Goal: Transaction & Acquisition: Purchase product/service

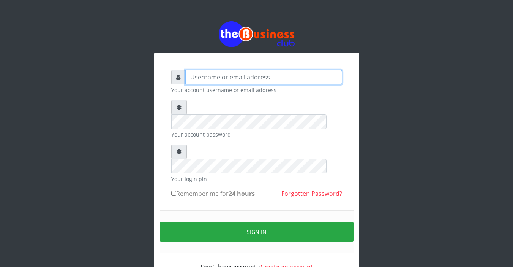
type input "Sarahadesode"
click at [234, 78] on input "Sarahadesode" at bounding box center [263, 77] width 157 height 14
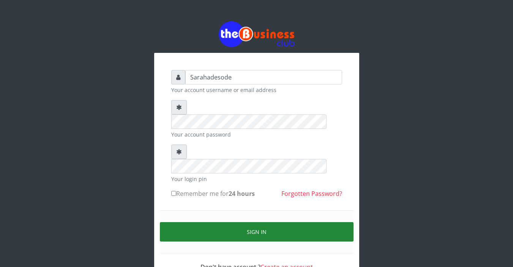
click at [216, 222] on button "Sign in" at bounding box center [257, 231] width 194 height 19
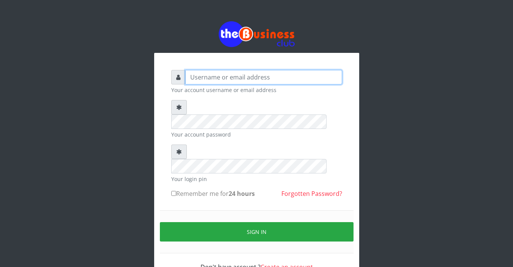
type input "Sarahadesode"
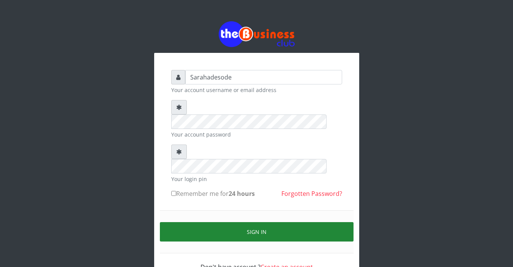
click at [215, 222] on button "Sign in" at bounding box center [257, 231] width 194 height 19
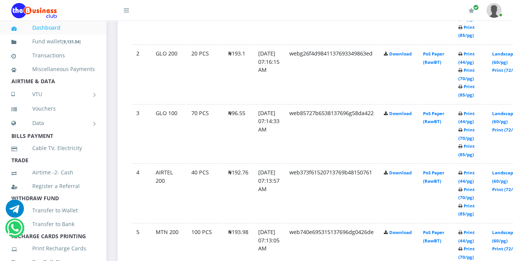
scroll to position [501, 0]
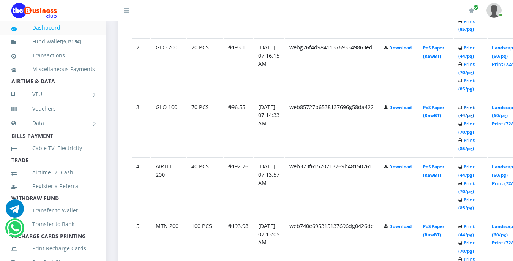
click at [475, 108] on link "Print (44/pg)" at bounding box center [466, 111] width 16 height 14
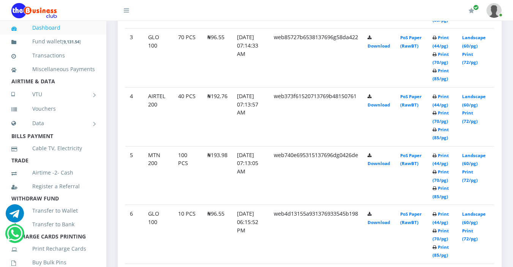
scroll to position [513, 0]
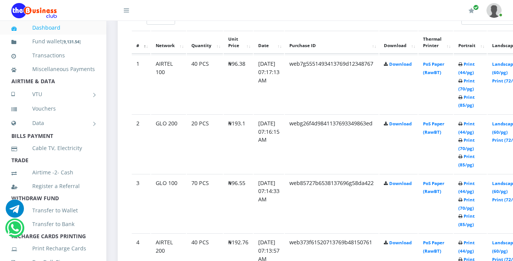
scroll to position [440, 0]
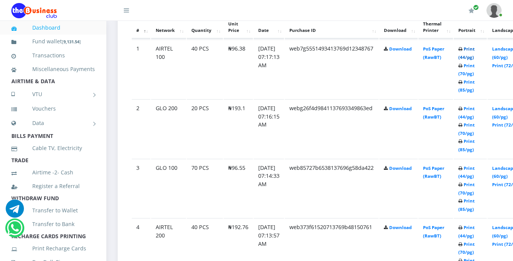
click at [475, 52] on link "Print (44/pg)" at bounding box center [466, 53] width 16 height 14
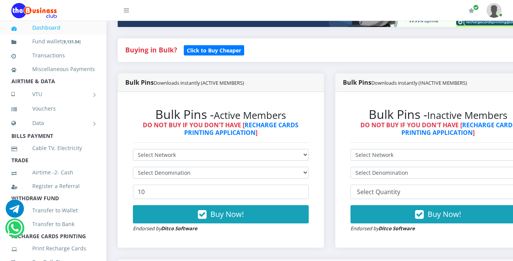
scroll to position [152, 0]
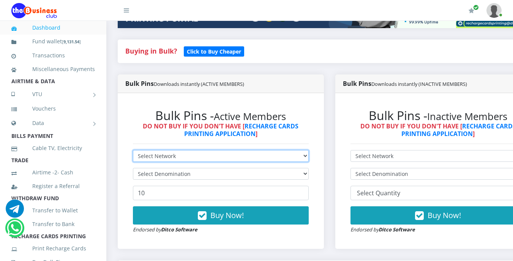
click at [184, 158] on select "Select Network MTN Globacom 9Mobile Airtel" at bounding box center [221, 156] width 176 height 12
select select "Glo"
click at [133, 151] on select "Select Network MTN Globacom 9Mobile Airtel" at bounding box center [221, 156] width 176 height 12
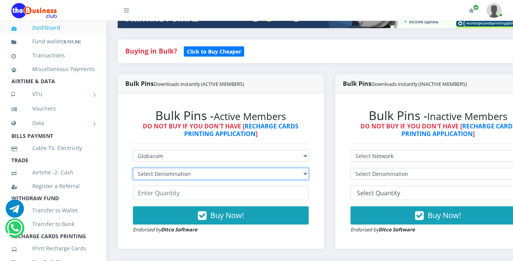
click at [192, 170] on select "Select Denomination Glo NGN100 - ₦96.55 Glo NGN200 - ₦193.10 Glo NGN500 - ₦482.…" at bounding box center [221, 174] width 176 height 12
select select "96.55-100"
click at [133, 169] on select "Select Denomination Glo NGN100 - ₦96.55 Glo NGN200 - ₦193.10 Glo NGN500 - ₦482.…" at bounding box center [221, 174] width 176 height 12
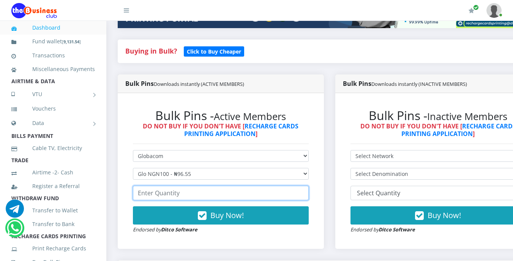
click at [180, 193] on input "number" at bounding box center [221, 193] width 176 height 14
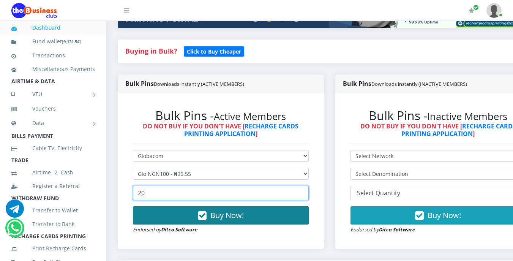
drag, startPoint x: 180, startPoint y: 193, endPoint x: 217, endPoint y: 213, distance: 42.1
click at [217, 213] on form "Select Network MTN Globacom 9Mobile Airtel Select Denomination Glo NGN100 - ₦96…" at bounding box center [221, 192] width 176 height 84
type input "20"
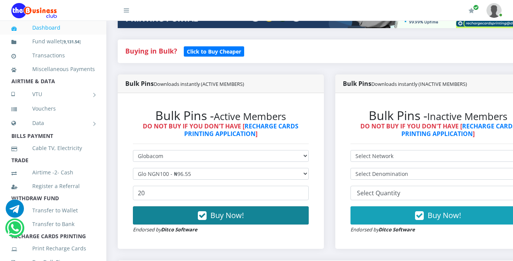
click at [217, 213] on span "Buy Now!" at bounding box center [226, 215] width 33 height 10
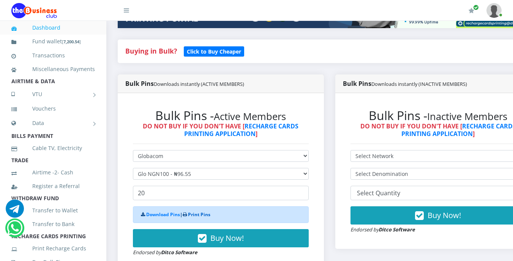
click at [202, 216] on link "Print Pins" at bounding box center [199, 214] width 22 height 6
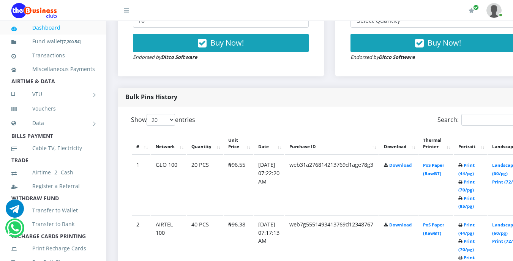
scroll to position [349, 0]
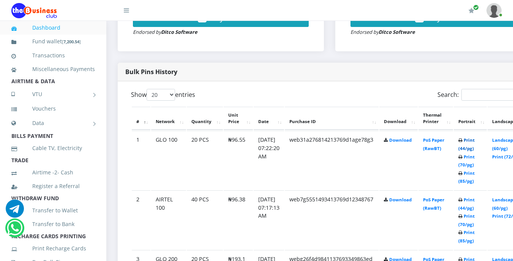
click at [475, 139] on link "Print (44/pg)" at bounding box center [466, 144] width 16 height 14
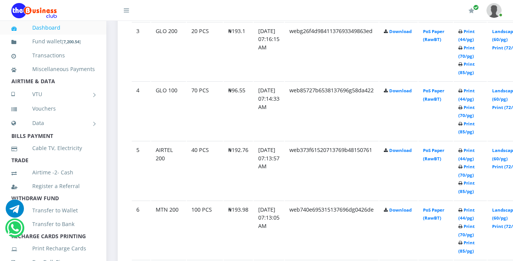
scroll to position [592, 0]
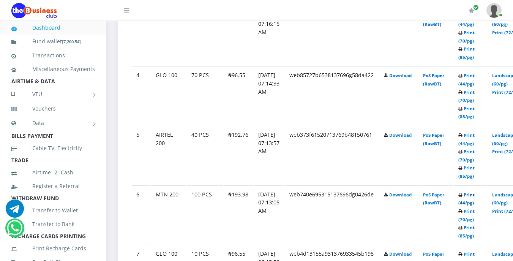
click at [475, 197] on link "Print (44/pg)" at bounding box center [466, 199] width 16 height 14
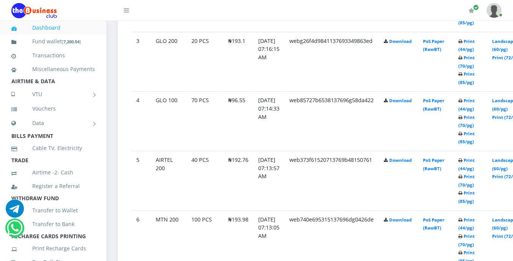
scroll to position [592, 0]
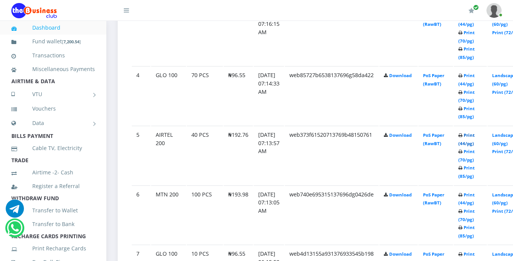
click at [475, 137] on link "Print (44/pg)" at bounding box center [466, 139] width 16 height 14
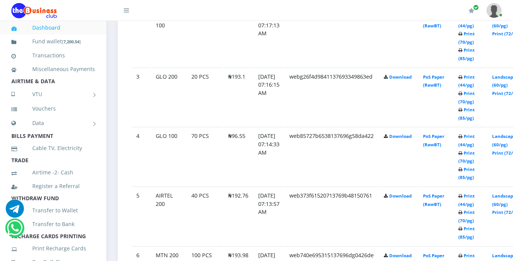
scroll to position [516, 0]
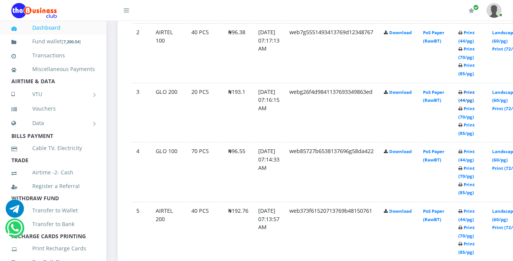
click at [475, 93] on link "Print (44/pg)" at bounding box center [466, 96] width 16 height 14
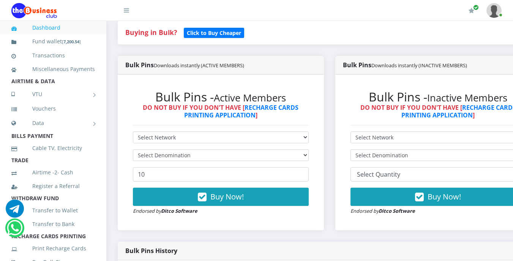
scroll to position [182, 0]
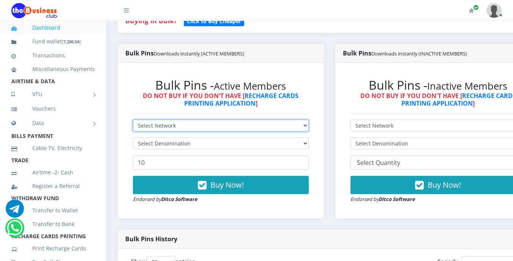
click at [201, 127] on select "Select Network MTN Globacom 9Mobile Airtel" at bounding box center [221, 126] width 176 height 12
click at [133, 121] on select "Select Network MTN Globacom 9Mobile Airtel" at bounding box center [221, 126] width 176 height 12
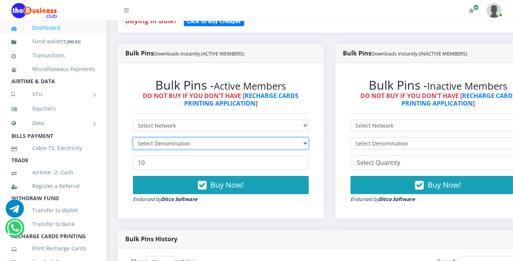
click at [190, 142] on select "Select Denomination" at bounding box center [221, 143] width 176 height 12
click at [191, 143] on select "Select Denomination" at bounding box center [221, 143] width 176 height 12
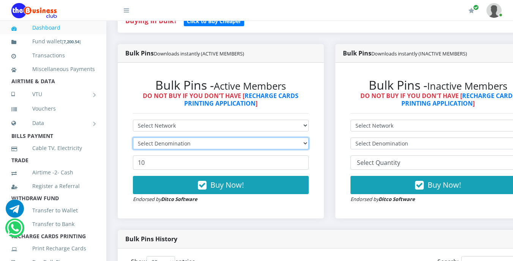
click at [191, 143] on select "Select Denomination" at bounding box center [221, 143] width 176 height 12
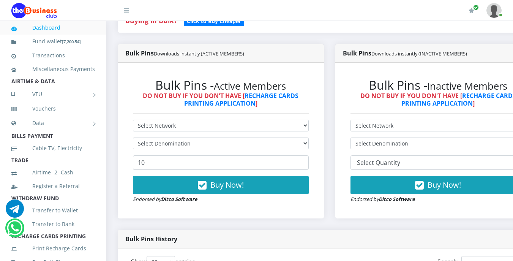
click at [59, 87] on li "AIRTIME & DATA" at bounding box center [53, 81] width 106 height 11
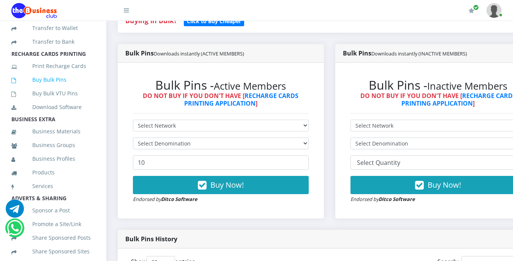
click at [59, 88] on link "Buy Bulk Pins" at bounding box center [53, 79] width 84 height 17
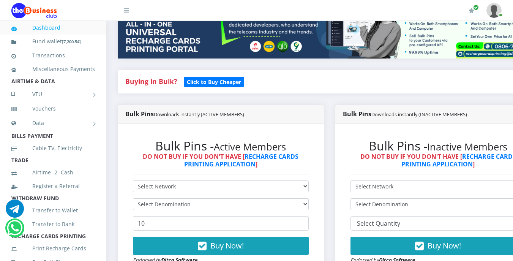
scroll to position [137, 0]
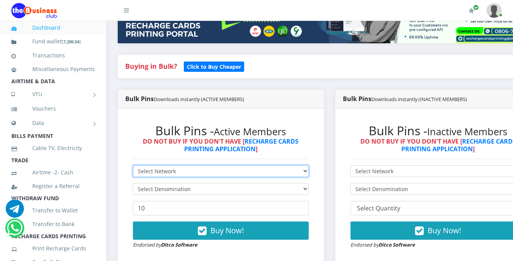
click at [197, 174] on select "Select Network MTN Globacom 9Mobile Airtel" at bounding box center [221, 171] width 176 height 12
select select "Glo"
click at [133, 166] on select "Select Network MTN Globacom 9Mobile Airtel" at bounding box center [221, 171] width 176 height 12
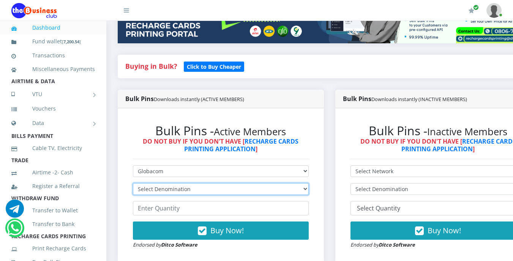
click at [196, 192] on select "Select Denomination Glo NGN100 - ₦96.55 Glo NGN200 - ₦193.10 Glo NGN500 - ₦482.…" at bounding box center [221, 189] width 176 height 12
select select "482.75-500"
click at [133, 184] on select "Select Denomination Glo NGN100 - ₦96.55 Glo NGN200 - ₦193.10 Glo NGN500 - ₦482.…" at bounding box center [221, 189] width 176 height 12
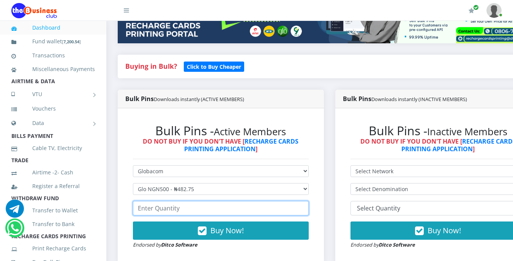
click at [189, 208] on input "number" at bounding box center [221, 208] width 176 height 14
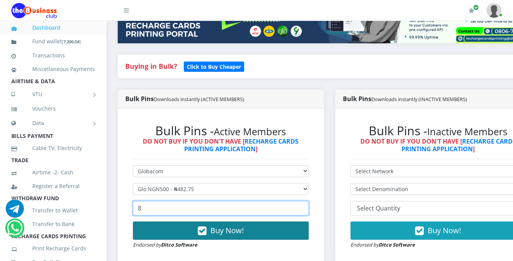
type input "8"
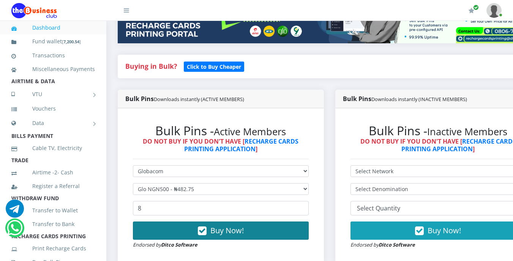
click at [226, 234] on span "Buy Now!" at bounding box center [226, 230] width 33 height 10
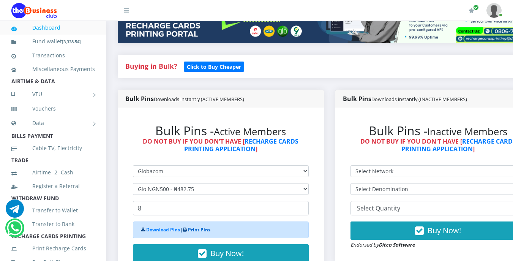
click at [205, 233] on link "Print Pins" at bounding box center [199, 229] width 22 height 6
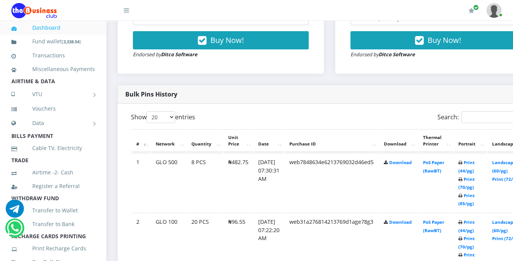
scroll to position [380, 0]
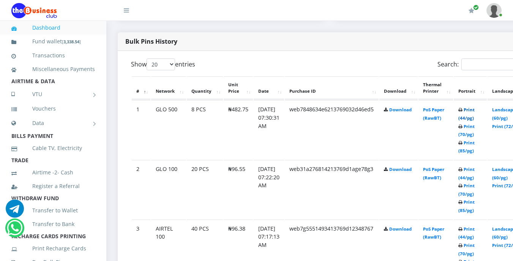
click at [475, 112] on link "Print (44/pg)" at bounding box center [466, 114] width 16 height 14
click at [62, 87] on li "AIRTIME & DATA" at bounding box center [53, 81] width 106 height 11
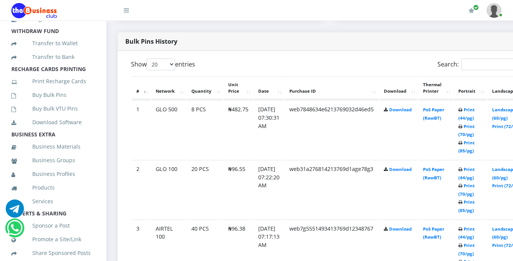
scroll to position [182, 0]
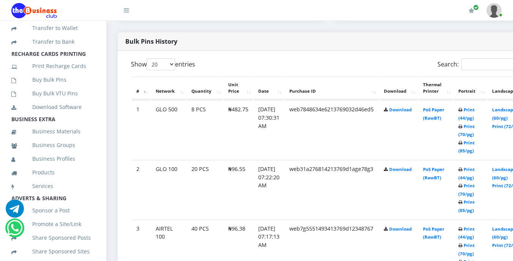
click at [62, 88] on link "Buy Bulk Pins" at bounding box center [53, 79] width 84 height 17
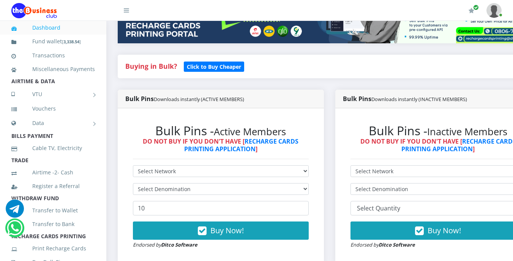
scroll to position [152, 0]
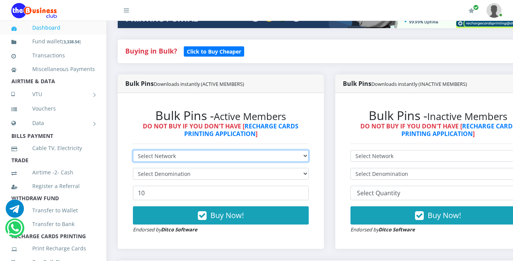
click at [200, 157] on select "Select Network MTN Globacom 9Mobile Airtel" at bounding box center [221, 156] width 176 height 12
select select "MTN"
click at [133, 151] on select "Select Network MTN Globacom 9Mobile Airtel" at bounding box center [221, 156] width 176 height 12
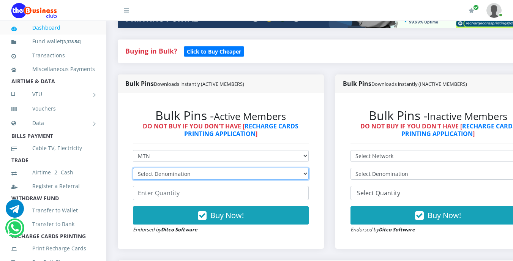
click at [197, 174] on select "Select Denomination MTN NGN100 - ₦96.99 MTN NGN200 - ₦193.98 MTN NGN400 - ₦387.…" at bounding box center [221, 174] width 176 height 12
select select "193.98-200"
click at [133, 169] on select "Select Denomination MTN NGN100 - ₦96.99 MTN NGN200 - ₦193.98 MTN NGN400 - ₦387.…" at bounding box center [221, 174] width 176 height 12
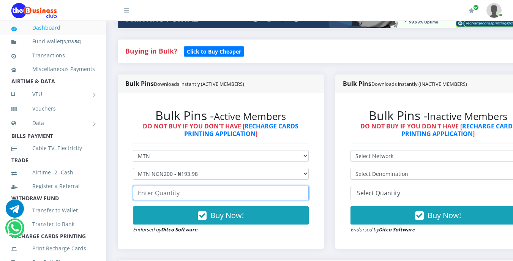
click at [196, 193] on input "number" at bounding box center [221, 193] width 176 height 14
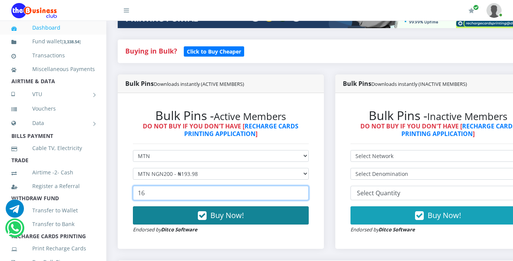
type input "16"
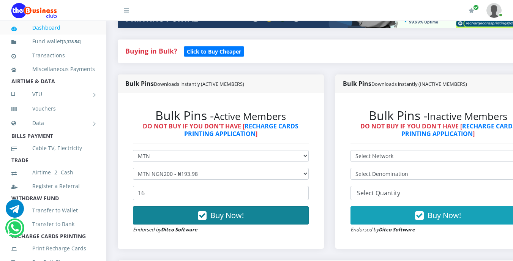
click at [229, 213] on span "Buy Now!" at bounding box center [226, 215] width 33 height 10
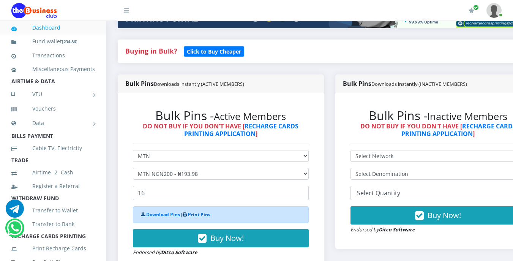
click at [205, 217] on link "Print Pins" at bounding box center [199, 214] width 22 height 6
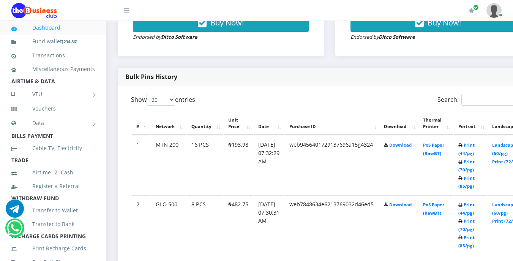
scroll to position [349, 0]
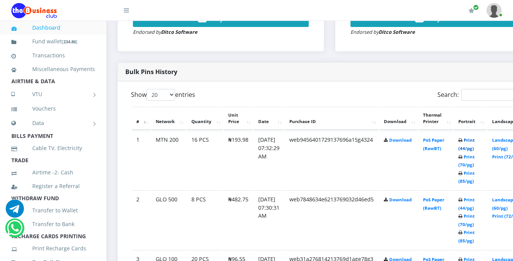
click at [475, 140] on link "Print (44/pg)" at bounding box center [466, 144] width 16 height 14
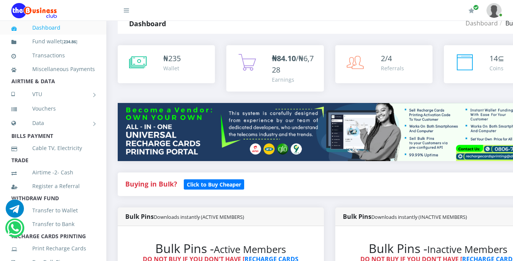
scroll to position [15, 0]
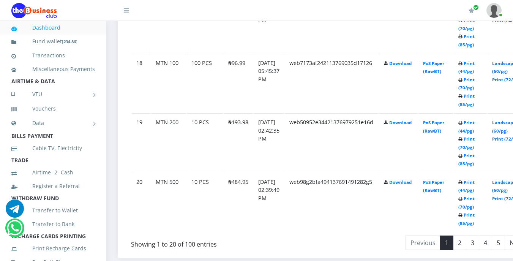
scroll to position [1531, 0]
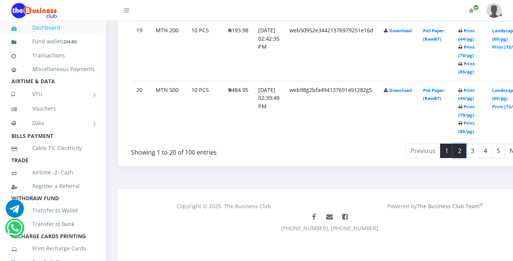
click at [466, 150] on link "2" at bounding box center [459, 151] width 13 height 14
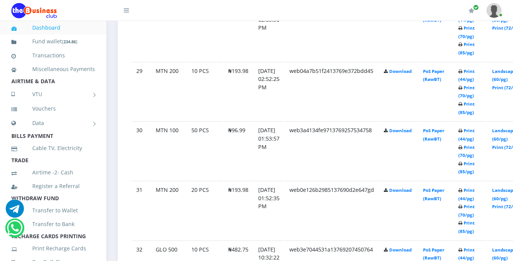
scroll to position [893, 0]
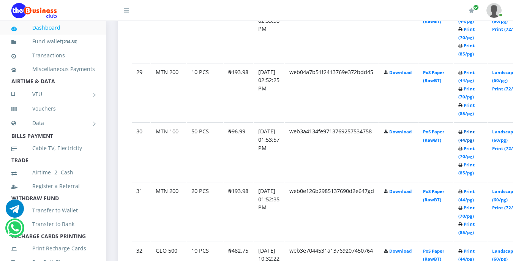
click at [475, 130] on link "Print (44/pg)" at bounding box center [466, 136] width 16 height 14
